Goal: Obtain resource: Obtain resource

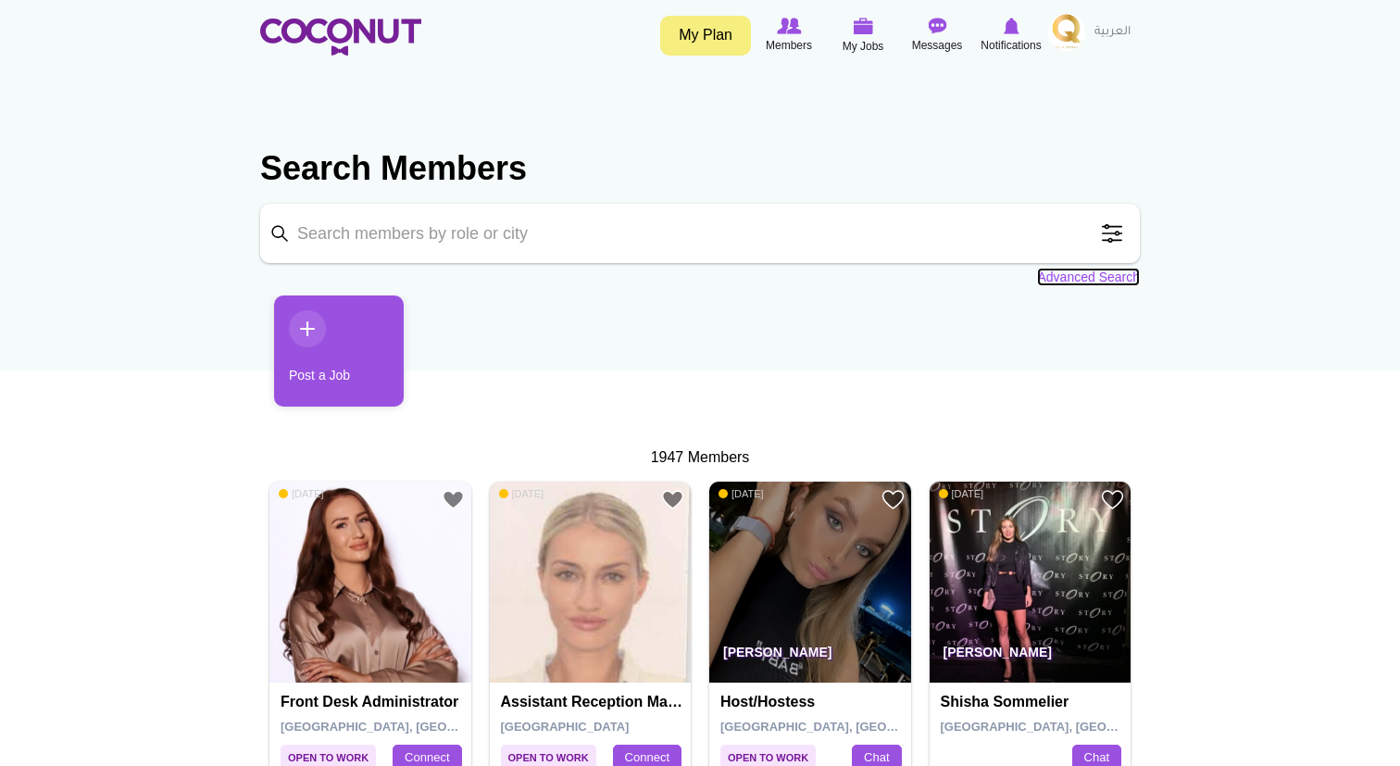
click at [1096, 279] on link "Advanced Search" at bounding box center [1088, 277] width 103 height 19
click at [449, 239] on input "Keyword" at bounding box center [699, 233] width 879 height 59
click at [1069, 275] on link "Advanced Search" at bounding box center [1088, 277] width 103 height 19
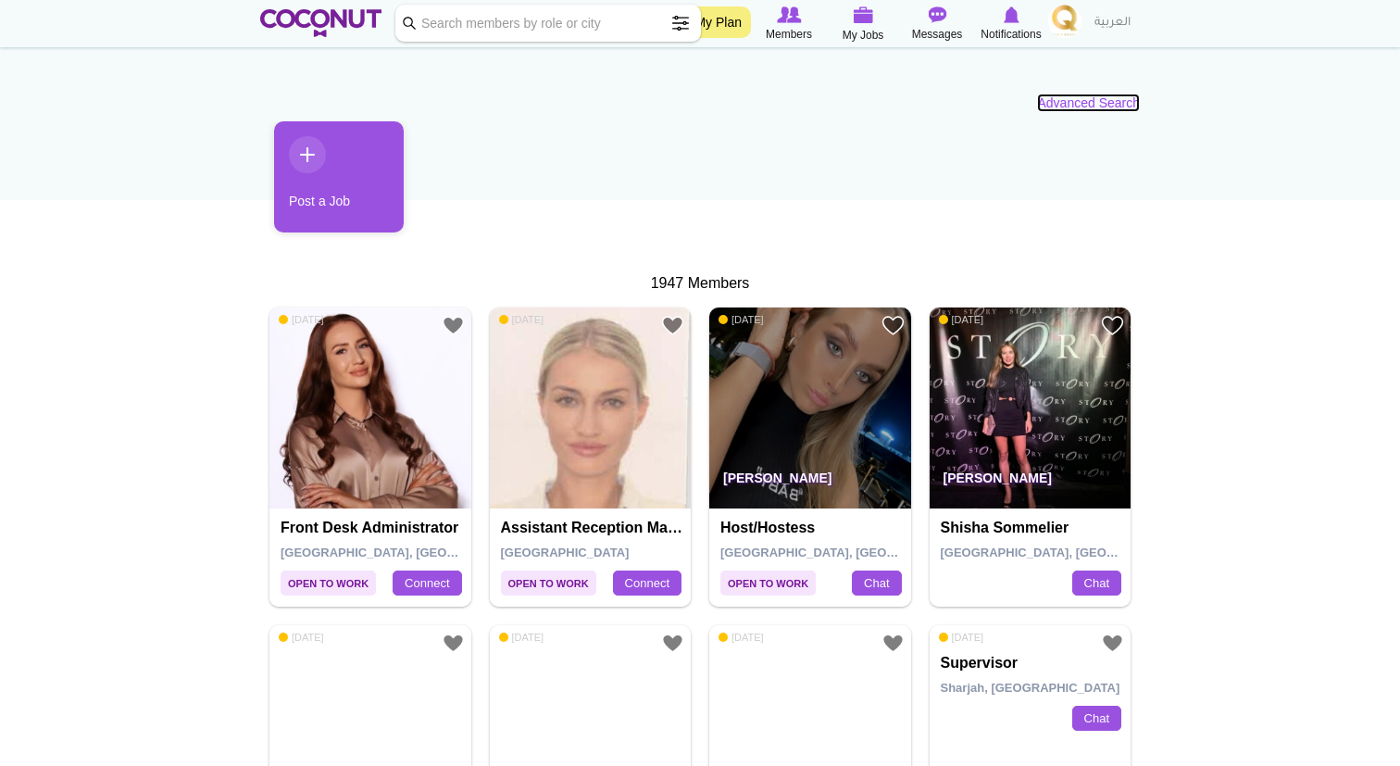
scroll to position [175, 0]
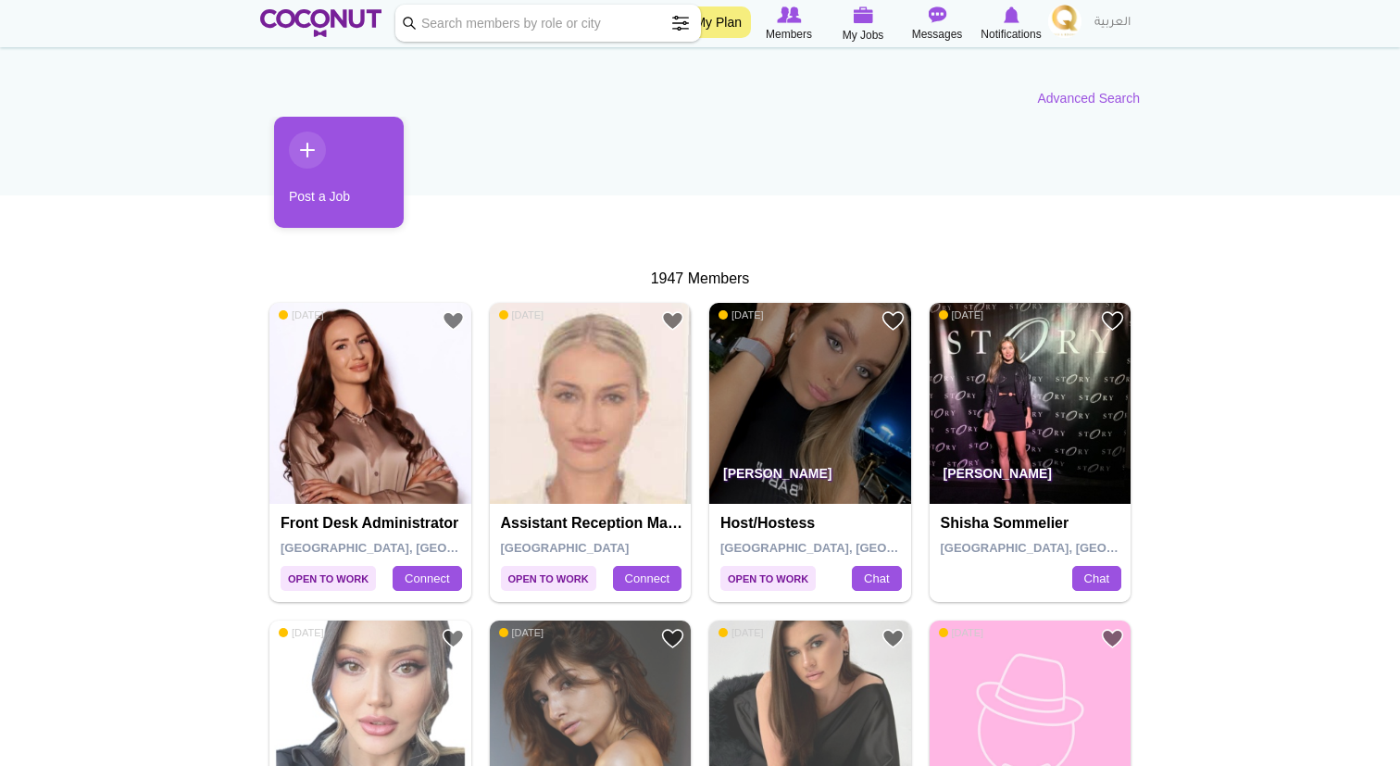
click at [1037, 402] on img at bounding box center [1030, 404] width 202 height 202
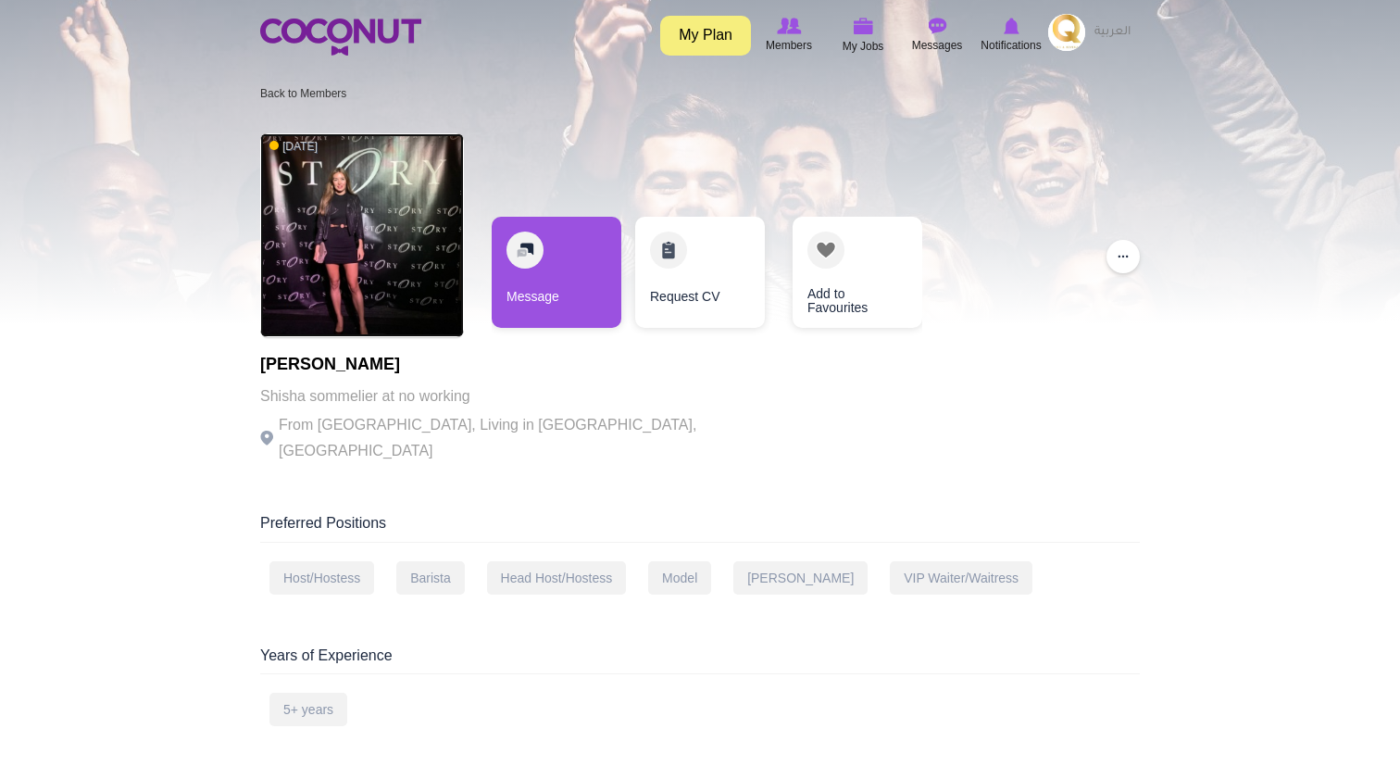
click at [365, 226] on img at bounding box center [362, 235] width 204 height 204
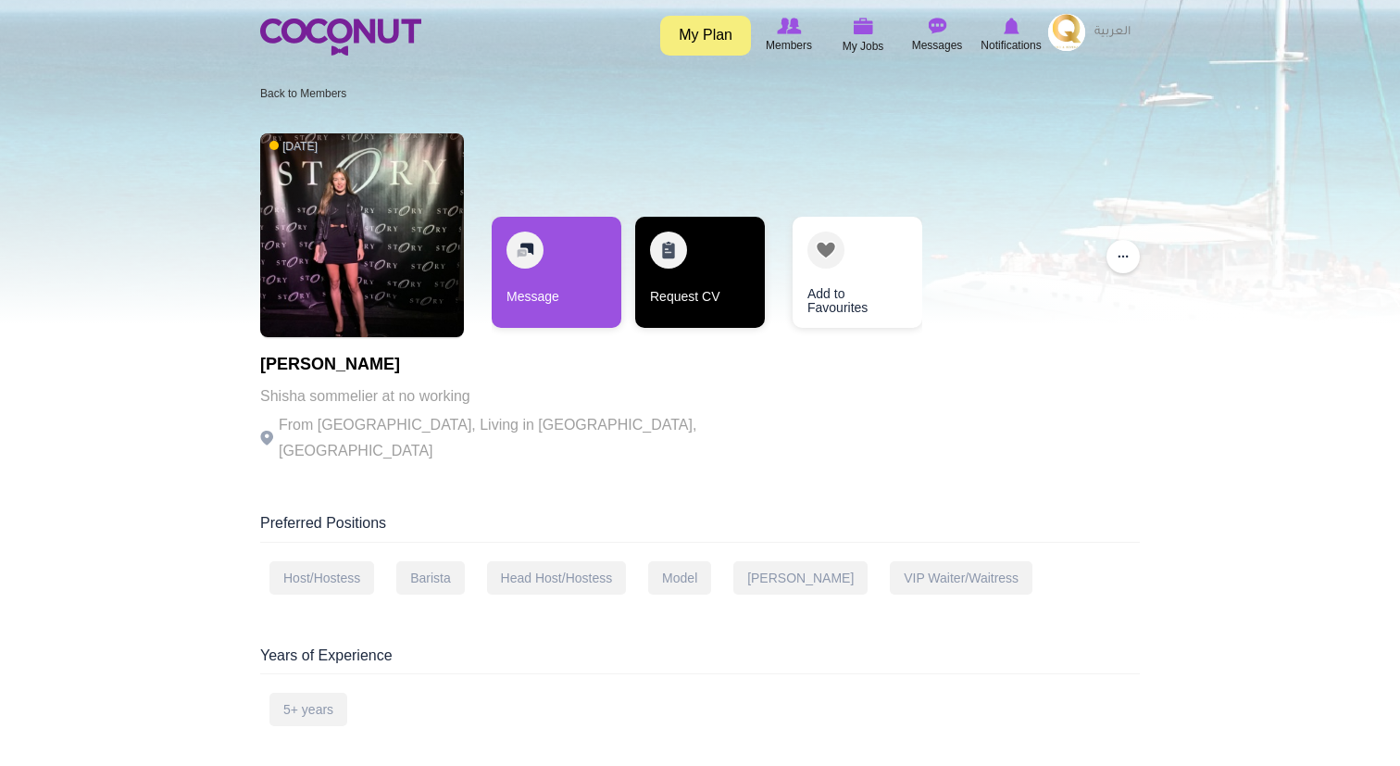
click at [669, 254] on link "Request CV" at bounding box center [700, 272] width 130 height 111
click at [719, 260] on link "Request CV" at bounding box center [700, 272] width 130 height 111
click at [722, 287] on link "Request CV" at bounding box center [700, 272] width 130 height 111
